Goal: Find specific page/section: Find specific page/section

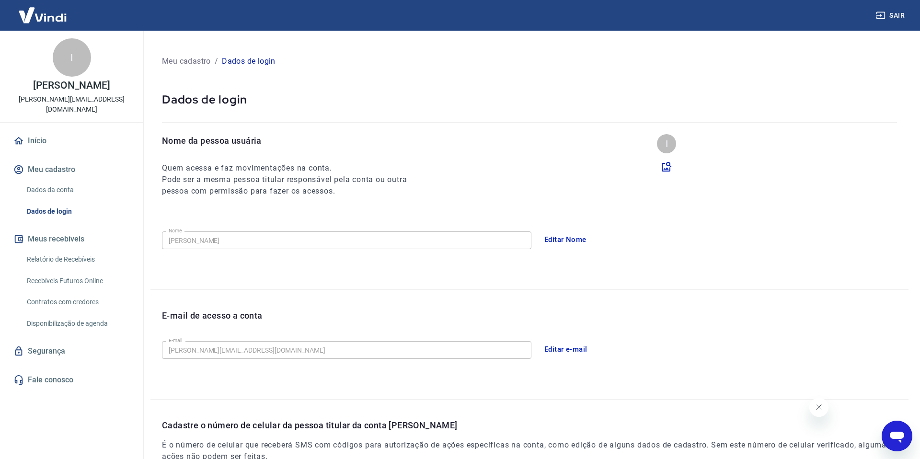
click at [69, 69] on div "I" at bounding box center [72, 57] width 38 height 38
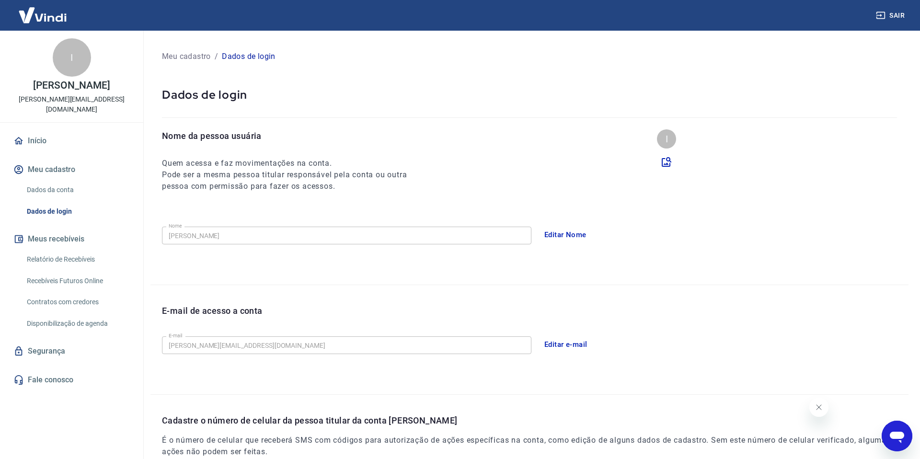
scroll to position [4, 0]
click at [59, 251] on link "Relatório de Recebíveis" at bounding box center [77, 260] width 109 height 20
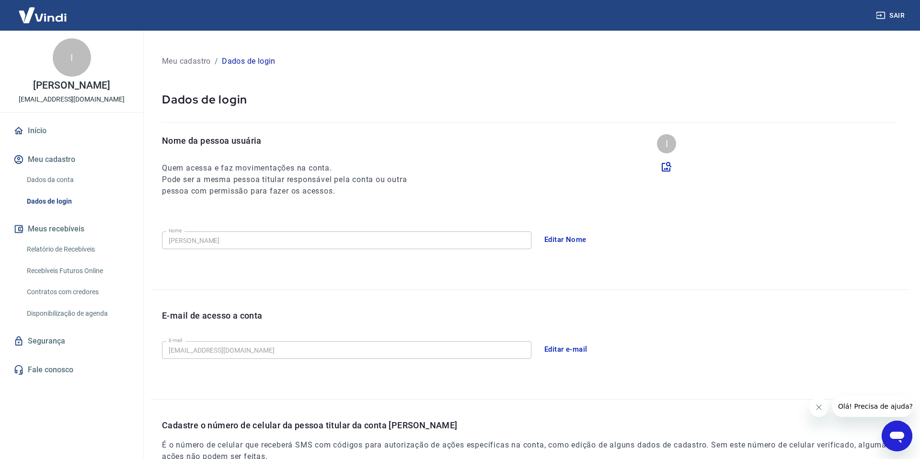
click at [37, 13] on img at bounding box center [42, 14] width 62 height 29
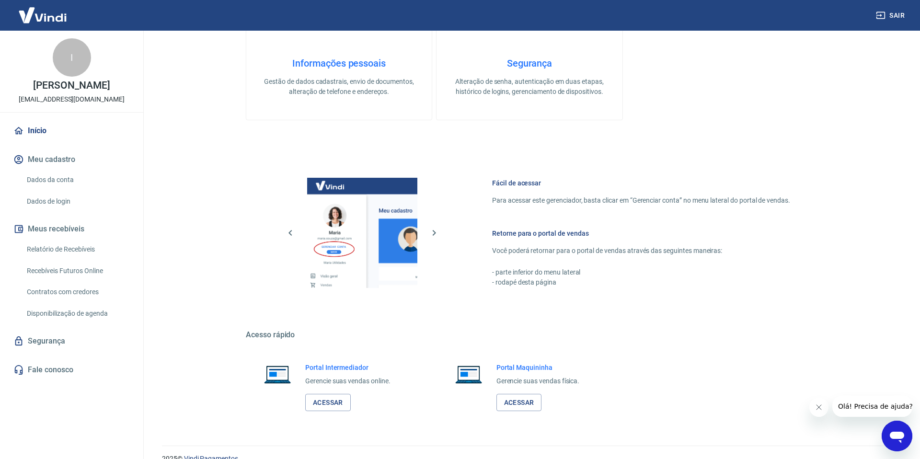
scroll to position [387, 0]
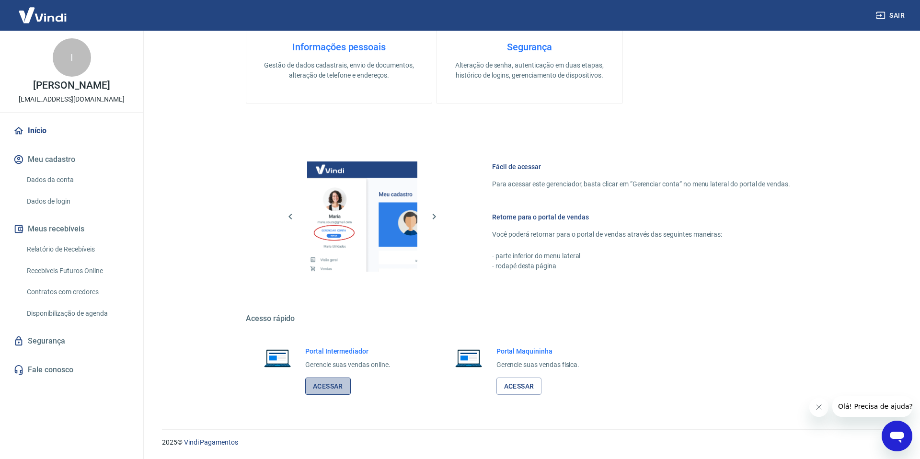
click at [337, 389] on link "Acessar" at bounding box center [328, 387] width 46 height 18
click at [532, 391] on link "Acessar" at bounding box center [519, 387] width 46 height 18
click at [530, 392] on link "Acessar" at bounding box center [519, 387] width 46 height 18
